Goal: Information Seeking & Learning: Learn about a topic

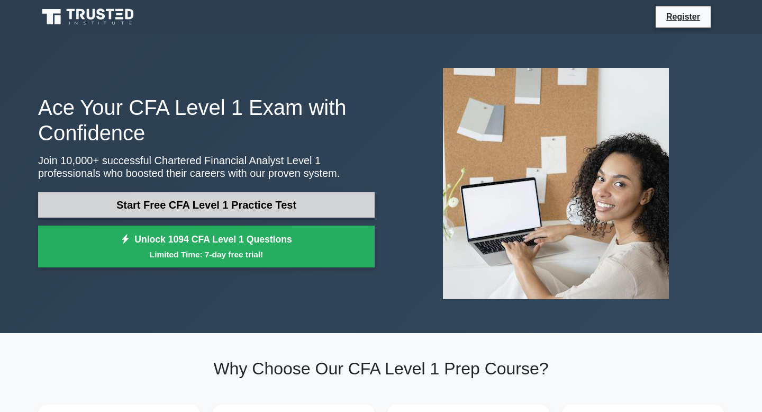
click at [280, 205] on link "Start Free CFA Level 1 Practice Test" at bounding box center [206, 204] width 336 height 25
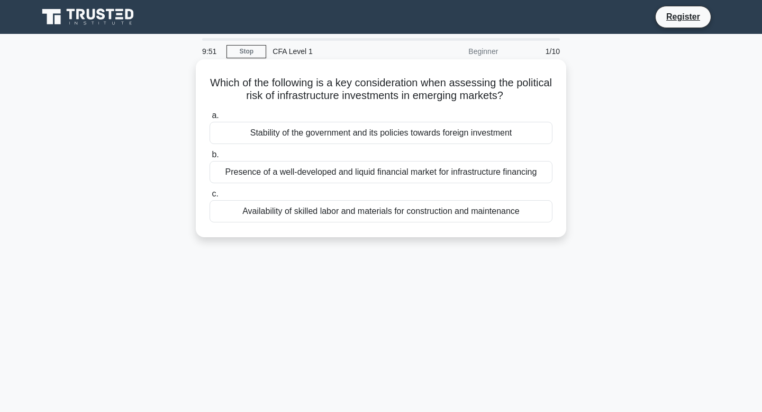
drag, startPoint x: 216, startPoint y: 82, endPoint x: 369, endPoint y: 169, distance: 176.2
click at [369, 169] on div "Which of the following is a key consideration when assessing the political risk…" at bounding box center [381, 147] width 362 height 169
click at [238, 92] on h5 "Which of the following is a key consideration when assessing the political risk…" at bounding box center [380, 89] width 345 height 26
drag, startPoint x: 215, startPoint y: 79, endPoint x: 522, endPoint y: 216, distance: 336.2
click at [522, 216] on div "Which of the following is a key consideration when assessing the political risk…" at bounding box center [381, 147] width 362 height 169
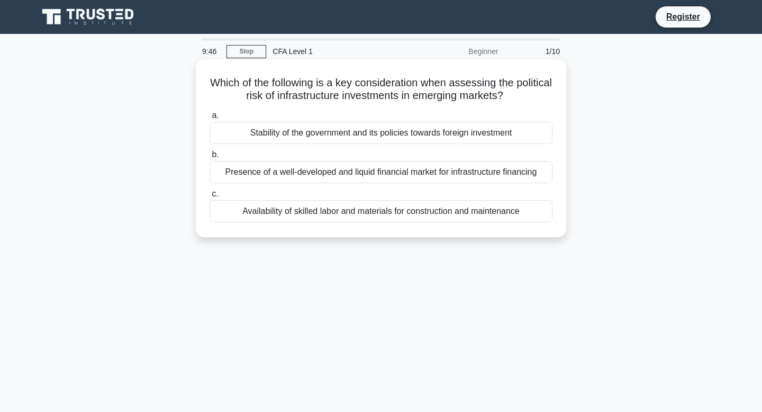
copy div "Which of the following is a key consideration when assessing the political risk…"
click at [265, 127] on div "Stability of the government and its policies towards foreign investment" at bounding box center [380, 133] width 343 height 22
click at [209, 119] on input "a. Stability of the government and its policies towards foreign investment" at bounding box center [209, 115] width 0 height 7
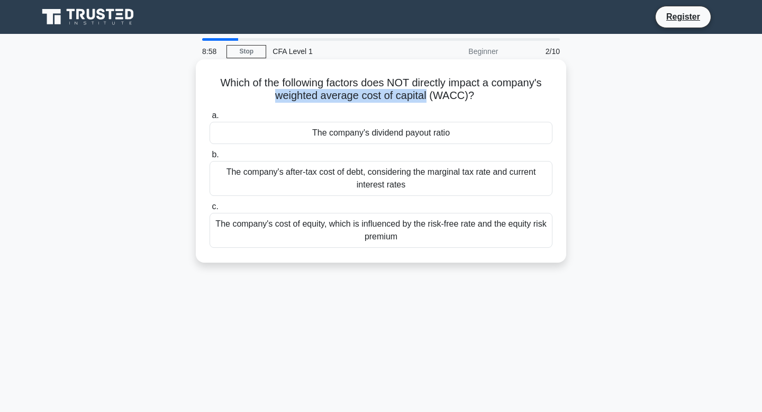
drag, startPoint x: 275, startPoint y: 97, endPoint x: 425, endPoint y: 101, distance: 150.8
click at [425, 101] on h5 "Which of the following factors does NOT directly impact a company's weighted av…" at bounding box center [380, 89] width 345 height 26
copy h5 "weighted average cost of capital"
drag, startPoint x: 260, startPoint y: 108, endPoint x: 434, endPoint y: 232, distance: 213.4
click at [434, 232] on div "a. The company's dividend payout ratio b. The company's after-tax cost of debt,…" at bounding box center [380, 178] width 355 height 143
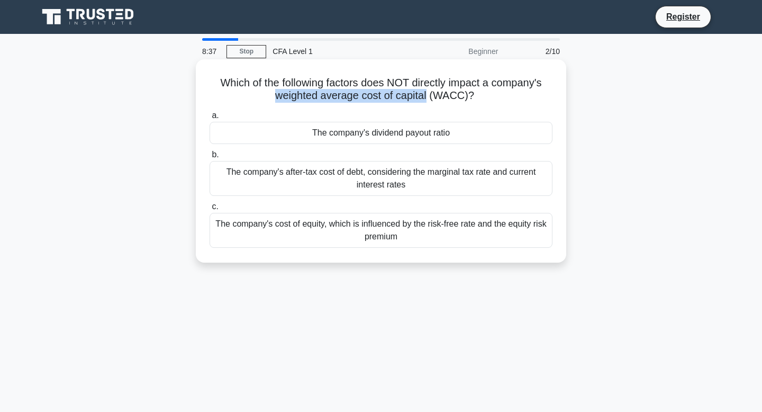
copy div "a. The company's dividend payout ratio b. The company's after-tax cost of debt,…"
click at [331, 130] on div "The company's dividend payout ratio" at bounding box center [380, 133] width 343 height 22
click at [209, 119] on input "a. The company's dividend payout ratio" at bounding box center [209, 115] width 0 height 7
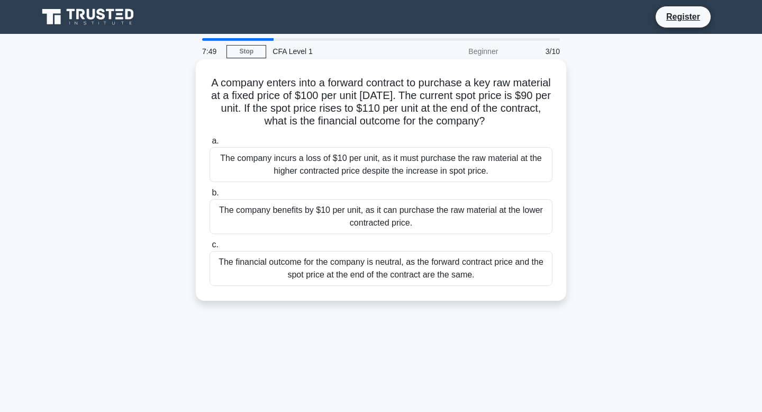
click at [315, 275] on div "The financial outcome for the company is neutral, as the forward contract price…" at bounding box center [380, 268] width 343 height 35
click at [209, 248] on input "c. The financial outcome for the company is neutral, as the forward contract pr…" at bounding box center [209, 244] width 0 height 7
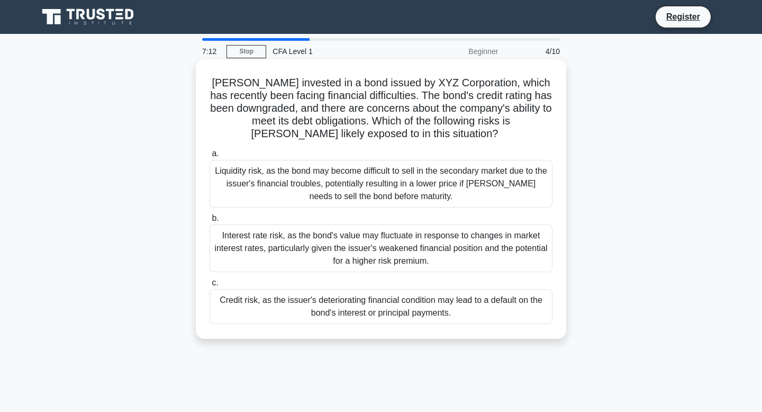
click at [288, 117] on h5 "[PERSON_NAME] invested in a bond issued by XYZ Corporation, which has recently …" at bounding box center [380, 108] width 345 height 65
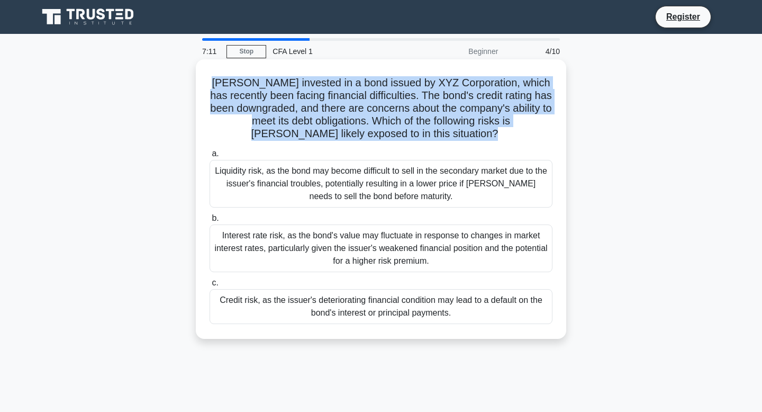
click at [288, 117] on h5 "[PERSON_NAME] invested in a bond issued by XYZ Corporation, which has recently …" at bounding box center [380, 108] width 345 height 65
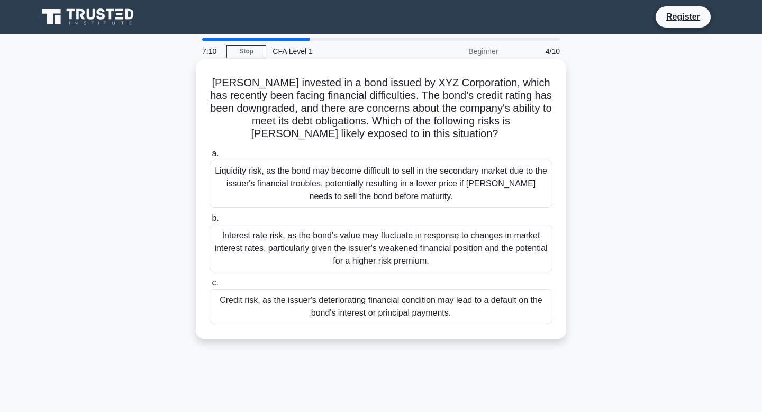
click at [287, 134] on h5 "[PERSON_NAME] invested in a bond issued by XYZ Corporation, which has recently …" at bounding box center [380, 108] width 345 height 65
click at [289, 118] on h5 "[PERSON_NAME] invested in a bond issued by XYZ Corporation, which has recently …" at bounding box center [380, 108] width 345 height 65
copy h5 "obligations"
click at [424, 184] on div "Liquidity risk, as the bond may become difficult to sell in the secondary marke…" at bounding box center [380, 184] width 343 height 48
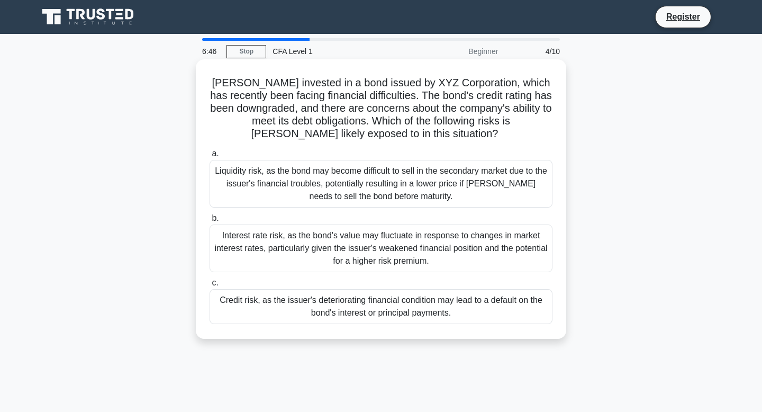
click at [209, 157] on input "a. Liquidity risk, as the bond may become difficult to sell in the secondary ma…" at bounding box center [209, 153] width 0 height 7
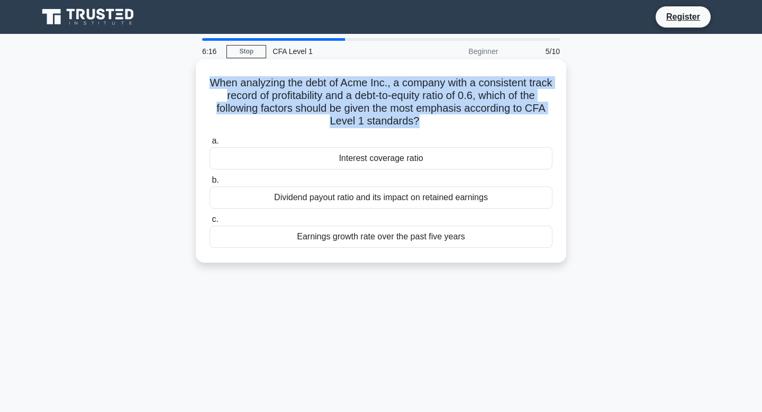
drag, startPoint x: 416, startPoint y: 118, endPoint x: 211, endPoint y: 81, distance: 208.6
click at [211, 81] on h5 "When analyzing the debt of Acme Inc., a company with a consistent track record …" at bounding box center [380, 102] width 345 height 52
copy h5 "When analyzing the debt of Acme Inc., a company with a consistent track record …"
drag, startPoint x: 314, startPoint y: 156, endPoint x: 466, endPoint y: 238, distance: 172.8
click at [466, 238] on div "a. Interest coverage ratio b. Dividend payout ratio and its impact on retained …" at bounding box center [380, 190] width 355 height 117
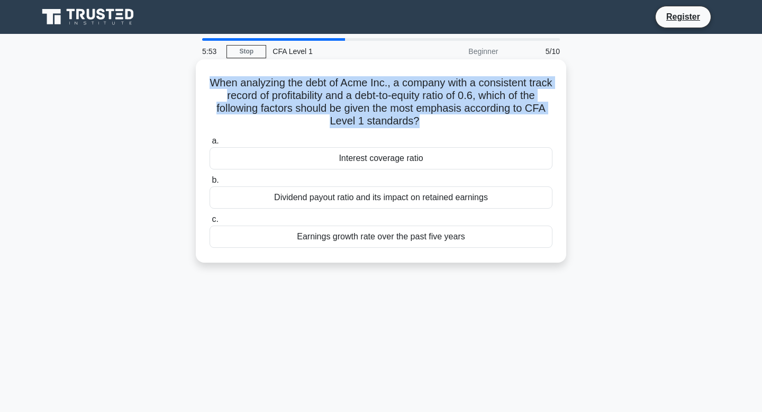
copy div "Interest coverage ratio b. Dividend payout ratio and its impact on retained ear…"
click at [419, 159] on div "Interest coverage ratio" at bounding box center [380, 158] width 343 height 22
click at [209, 144] on input "a. Interest coverage ratio" at bounding box center [209, 141] width 0 height 7
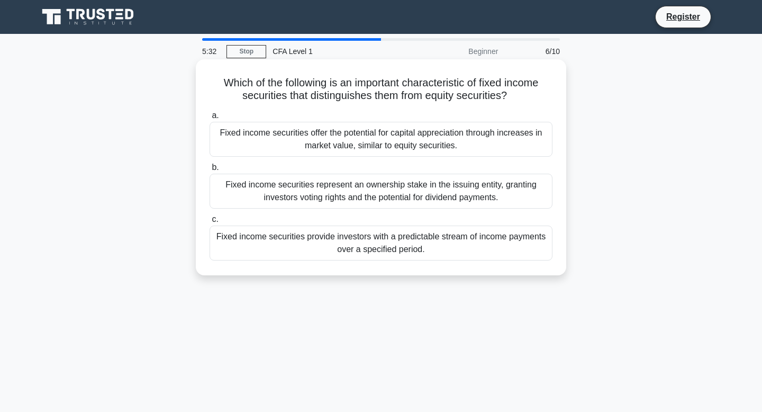
drag, startPoint x: 225, startPoint y: 81, endPoint x: 458, endPoint y: 241, distance: 282.7
click at [458, 241] on div "Which of the following is an important characteristic of fixed income securitie…" at bounding box center [381, 166] width 362 height 207
copy div "Which of the following is an important characteristic of fixed income securitie…"
click at [324, 236] on div "Fixed income securities provide investors with a predictable stream of income p…" at bounding box center [380, 242] width 343 height 35
click at [209, 223] on input "c. Fixed income securities provide investors with a predictable stream of incom…" at bounding box center [209, 219] width 0 height 7
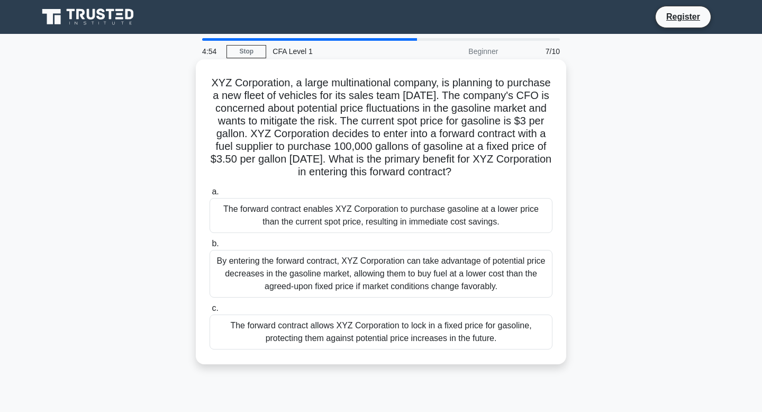
drag, startPoint x: 211, startPoint y: 81, endPoint x: 495, endPoint y: 333, distance: 379.6
click at [495, 333] on div "XYZ Corporation, a large multinational company, is planning to purchase a new f…" at bounding box center [381, 211] width 362 height 296
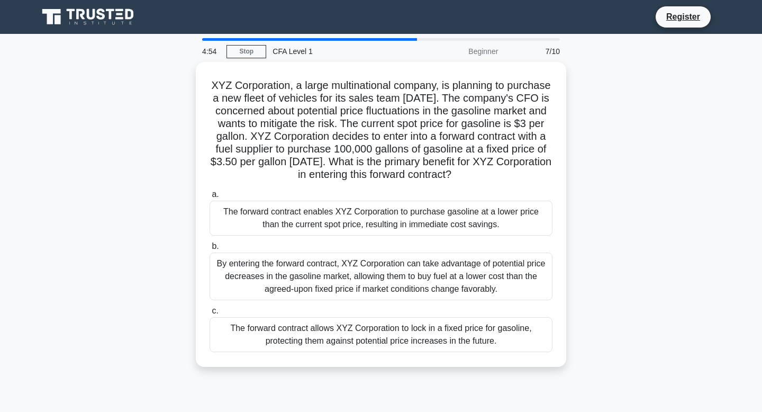
copy div "XYZ Corporation, a large multinational company, is planning to purchase a new f…"
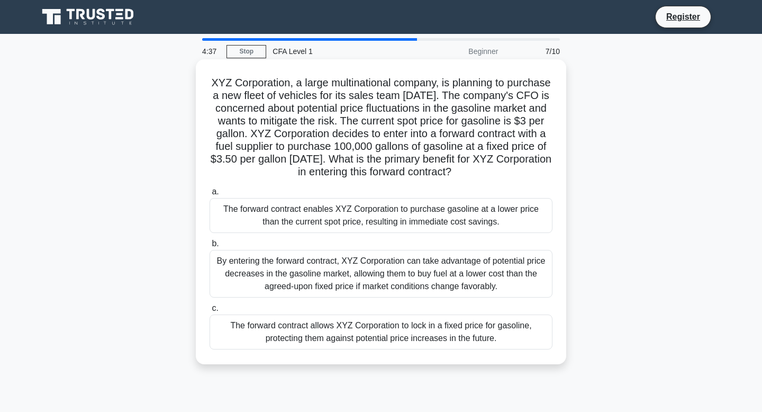
click at [387, 319] on div "The forward contract allows XYZ Corporation to lock in a fixed price for gasoli…" at bounding box center [380, 331] width 343 height 35
click at [209, 312] on input "c. The forward contract allows XYZ Corporation to lock in a fixed price for gas…" at bounding box center [209, 308] width 0 height 7
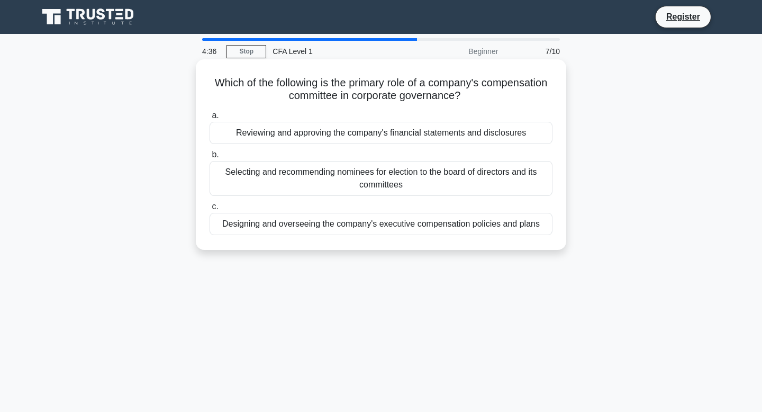
click at [390, 234] on div "Designing and overseeing the company's executive compensation policies and plans" at bounding box center [380, 224] width 343 height 22
click at [209, 210] on input "c. Designing and overseeing the company's executive compensation policies and p…" at bounding box center [209, 206] width 0 height 7
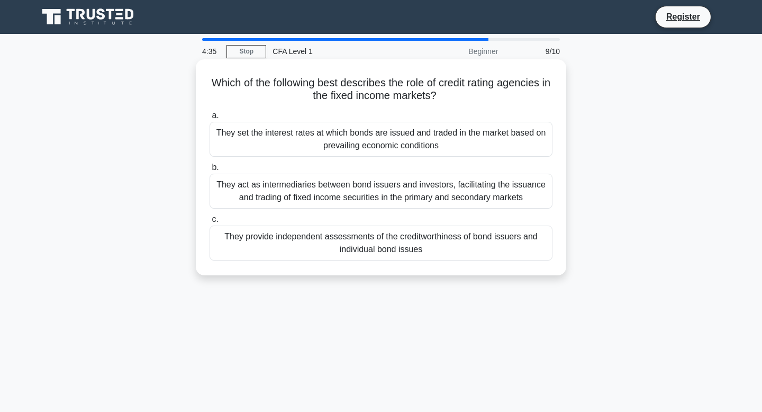
click at [392, 235] on div "They provide independent assessments of the creditworthiness of bond issuers an…" at bounding box center [380, 242] width 343 height 35
click at [209, 223] on input "c. They provide independent assessments of the creditworthiness of bond issuers…" at bounding box center [209, 219] width 0 height 7
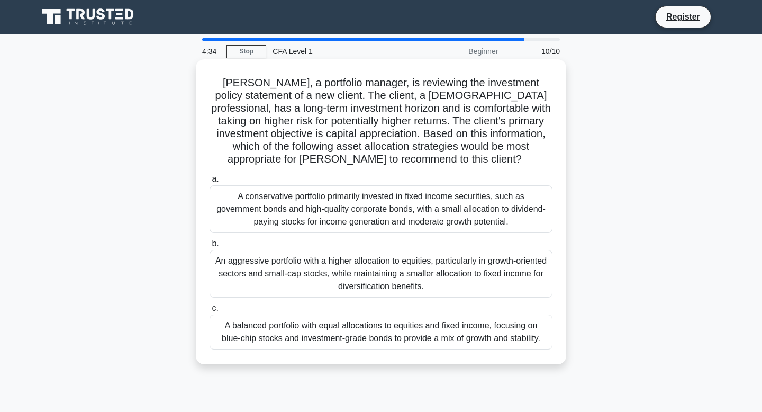
click at [396, 332] on div "A balanced portfolio with equal allocations to equities and fixed income, focus…" at bounding box center [380, 331] width 343 height 35
click at [209, 312] on input "c. A balanced portfolio with equal allocations to equities and fixed income, fo…" at bounding box center [209, 308] width 0 height 7
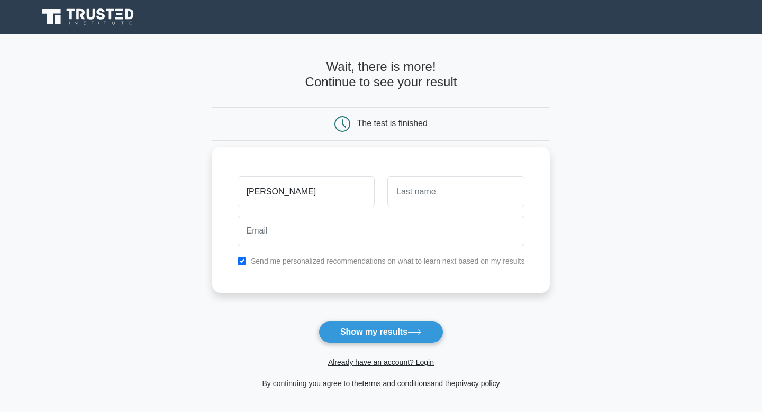
type input "triet"
type input "ngo"
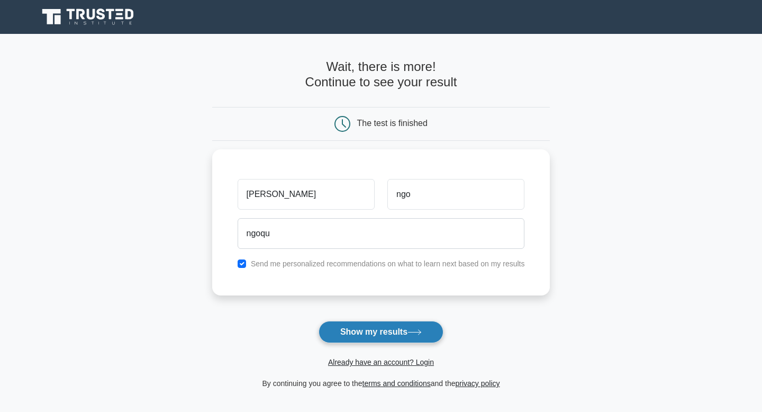
click at [384, 331] on button "Show my results" at bounding box center [380, 332] width 125 height 22
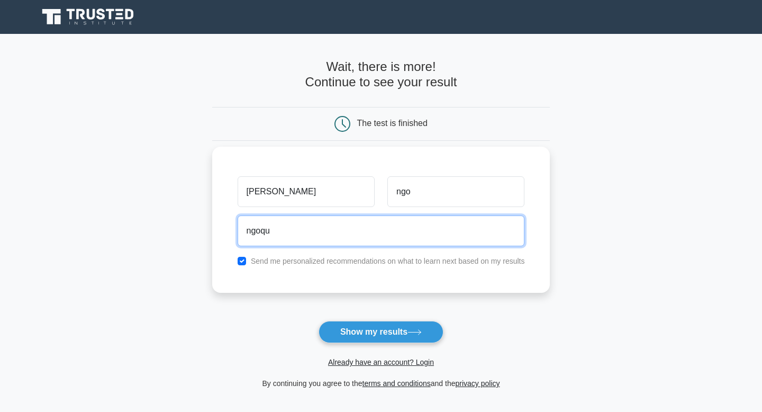
click at [360, 236] on input "ngoqu" at bounding box center [381, 230] width 287 height 31
type input "n"
type input "ngoquangminhtriet211207@gmail.com"
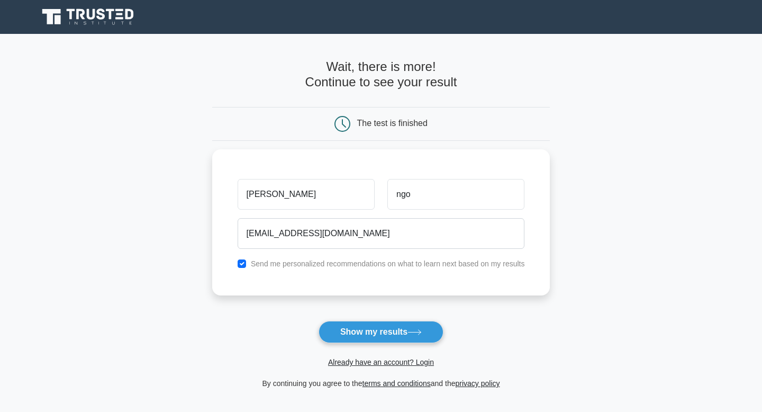
click at [368, 337] on button "Show my results" at bounding box center [380, 332] width 125 height 22
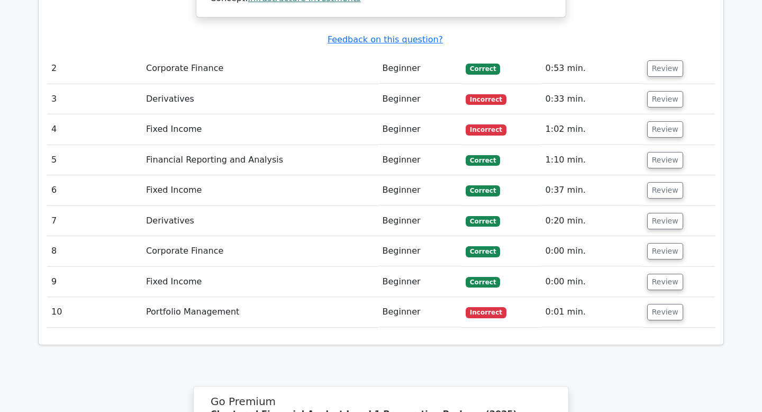
scroll to position [1245, 0]
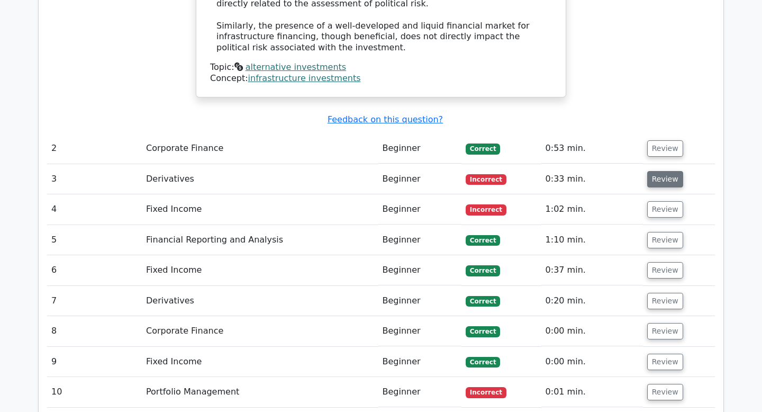
click at [656, 171] on button "Review" at bounding box center [665, 179] width 36 height 16
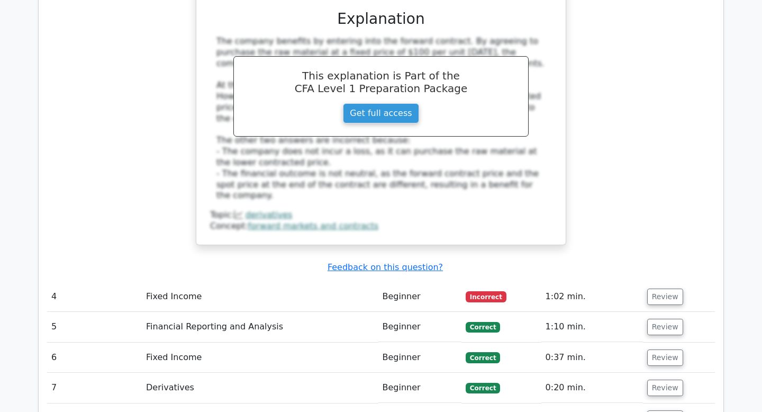
scroll to position [1692, 0]
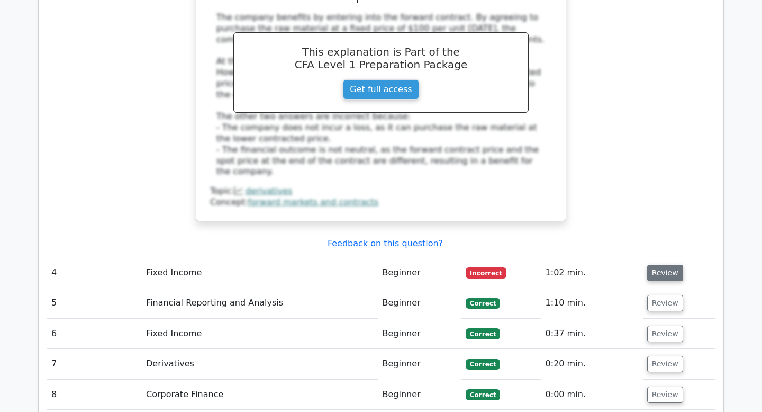
click at [670, 264] on button "Review" at bounding box center [665, 272] width 36 height 16
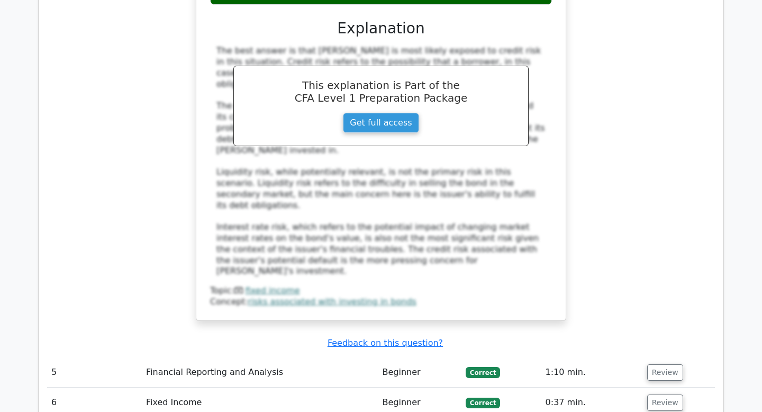
scroll to position [2288, 0]
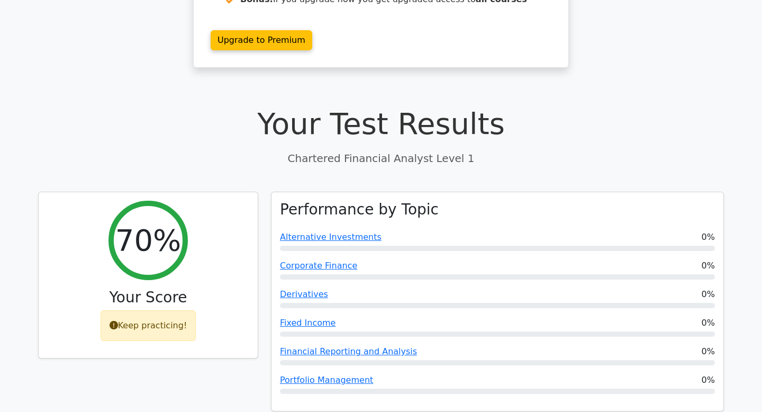
scroll to position [221, 0]
